Goal: Navigation & Orientation: Find specific page/section

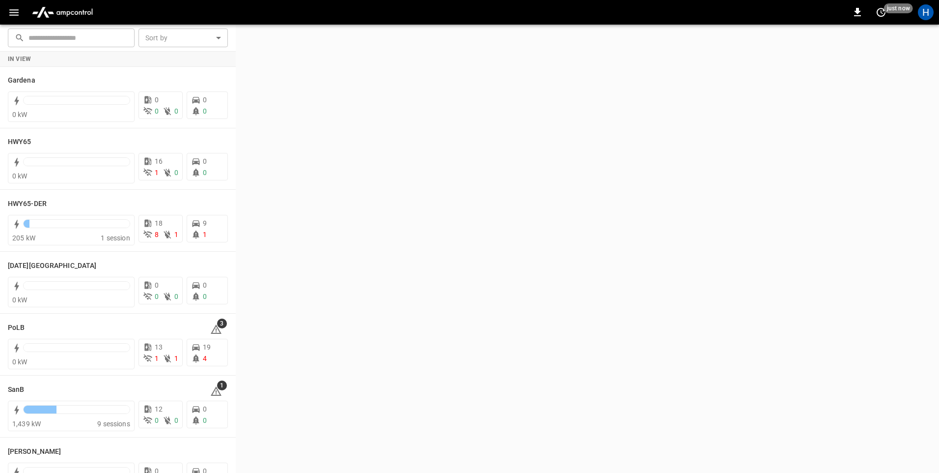
click at [12, 14] on icon "button" at bounding box center [14, 12] width 12 height 12
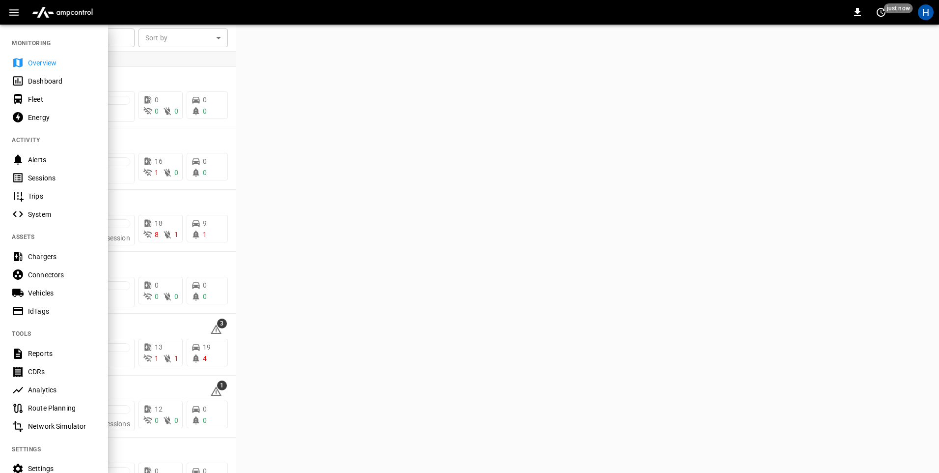
drag, startPoint x: 51, startPoint y: 76, endPoint x: 233, endPoint y: 44, distance: 185.6
click at [51, 76] on div "Dashboard" at bounding box center [62, 81] width 68 height 10
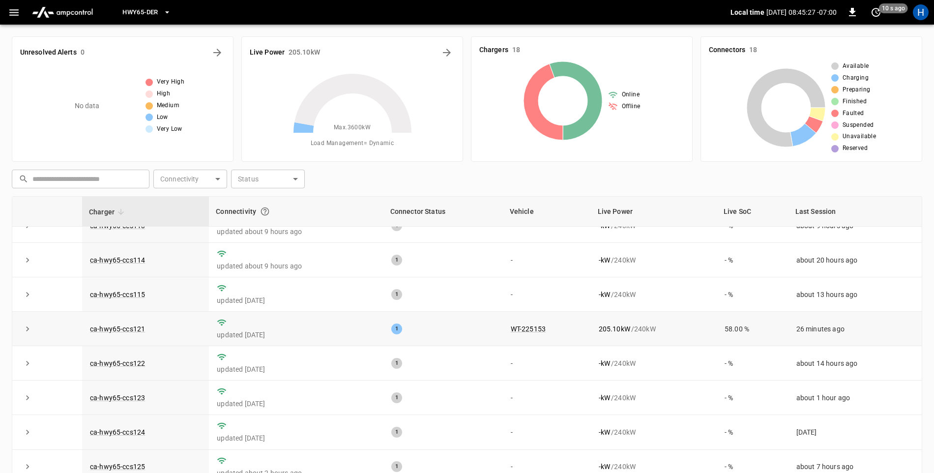
scroll to position [98, 0]
